Goal: Communication & Community: Answer question/provide support

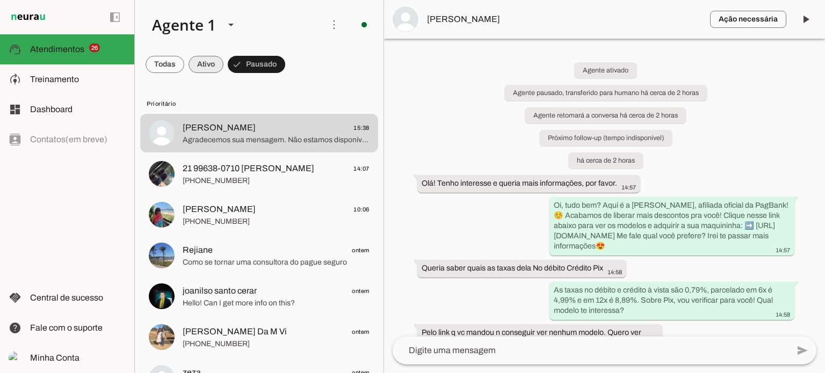
click at [184, 65] on span at bounding box center [165, 65] width 39 height 26
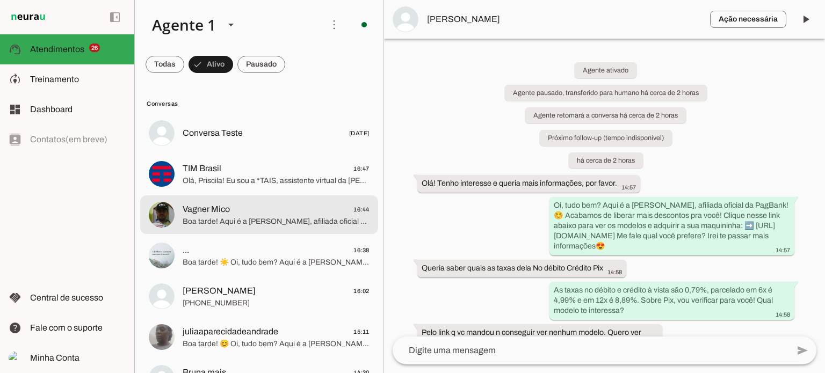
click at [307, 153] on md-item "Vagner Mico 16:44 Boa tarde! Aqui é a [PERSON_NAME], afiliada oficial da PagBan…" at bounding box center [259, 133] width 238 height 39
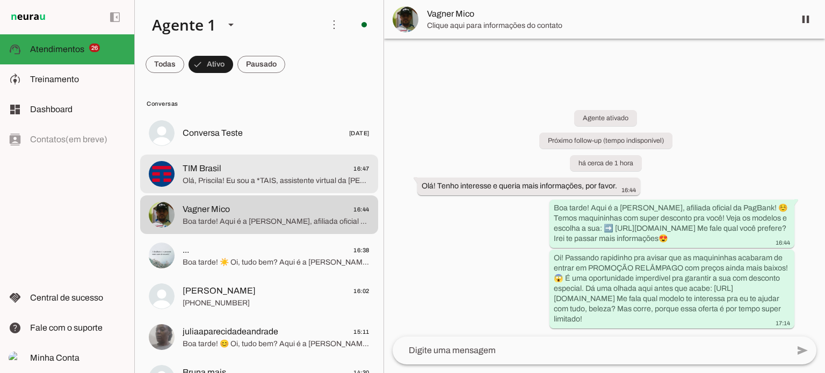
drag, startPoint x: 287, startPoint y: 179, endPoint x: 294, endPoint y: 177, distance: 7.5
click at [287, 179] on span "Olá, Priscila! Eu sou a *TAIS, assistente virtual da [PERSON_NAME]*, a operador…" at bounding box center [276, 181] width 187 height 11
